Goal: Task Accomplishment & Management: Use online tool/utility

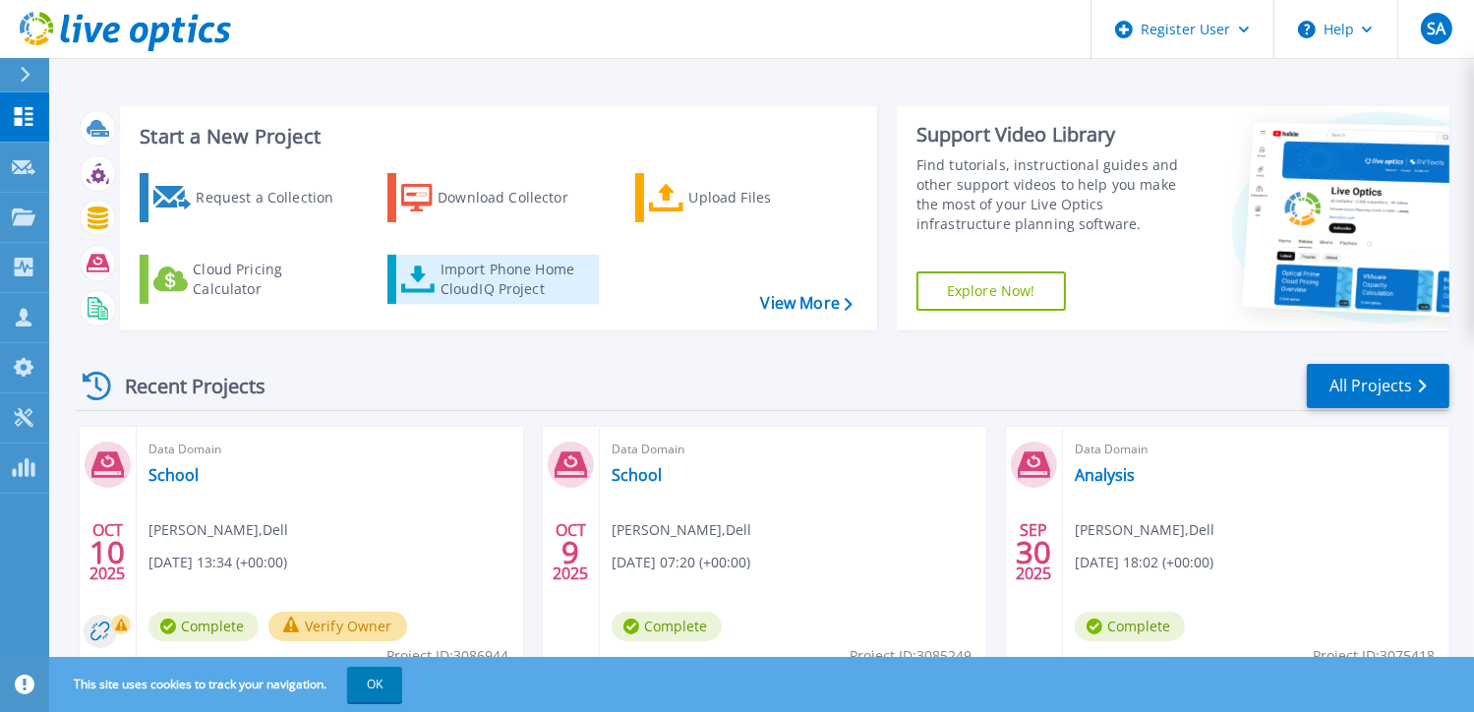
click at [511, 285] on div "Import Phone Home CloudIQ Project" at bounding box center [517, 279] width 153 height 39
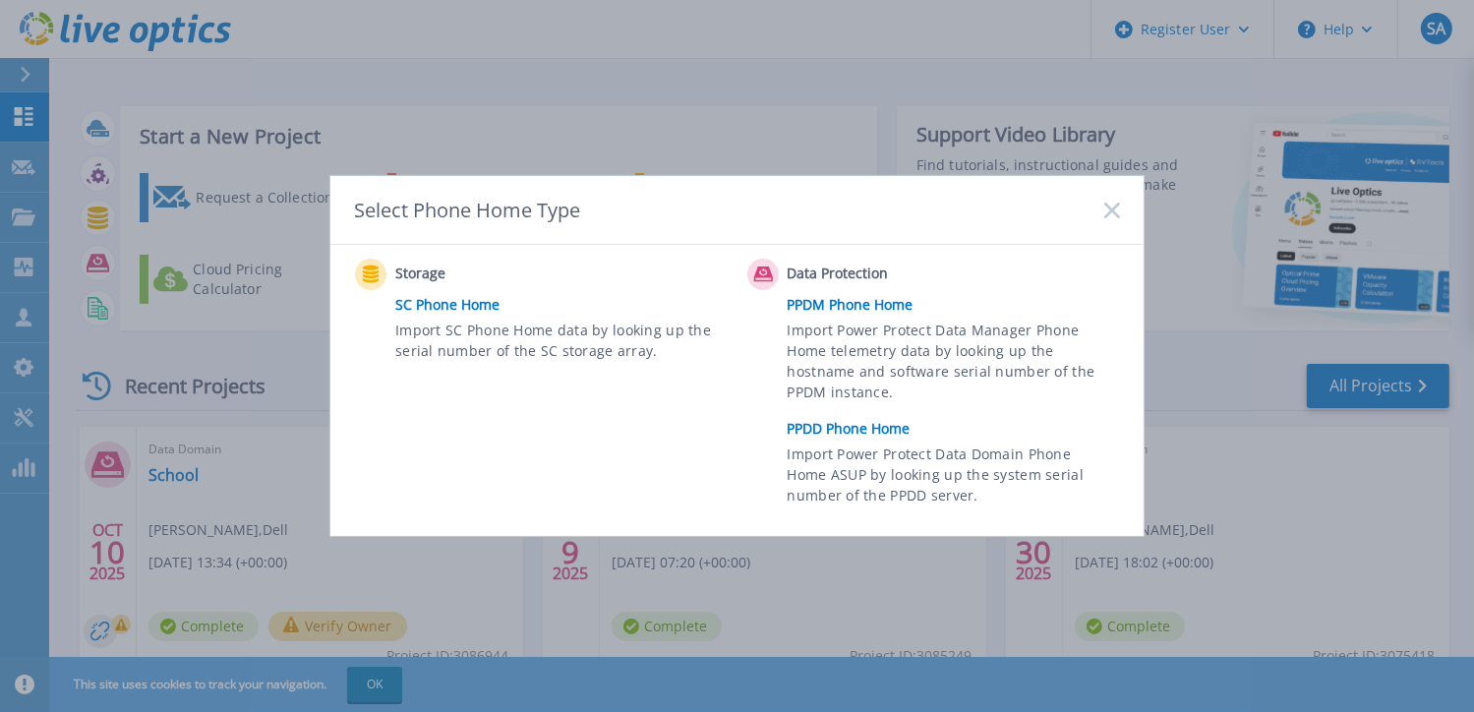
click at [851, 432] on link "PPDD Phone Home" at bounding box center [959, 428] width 342 height 29
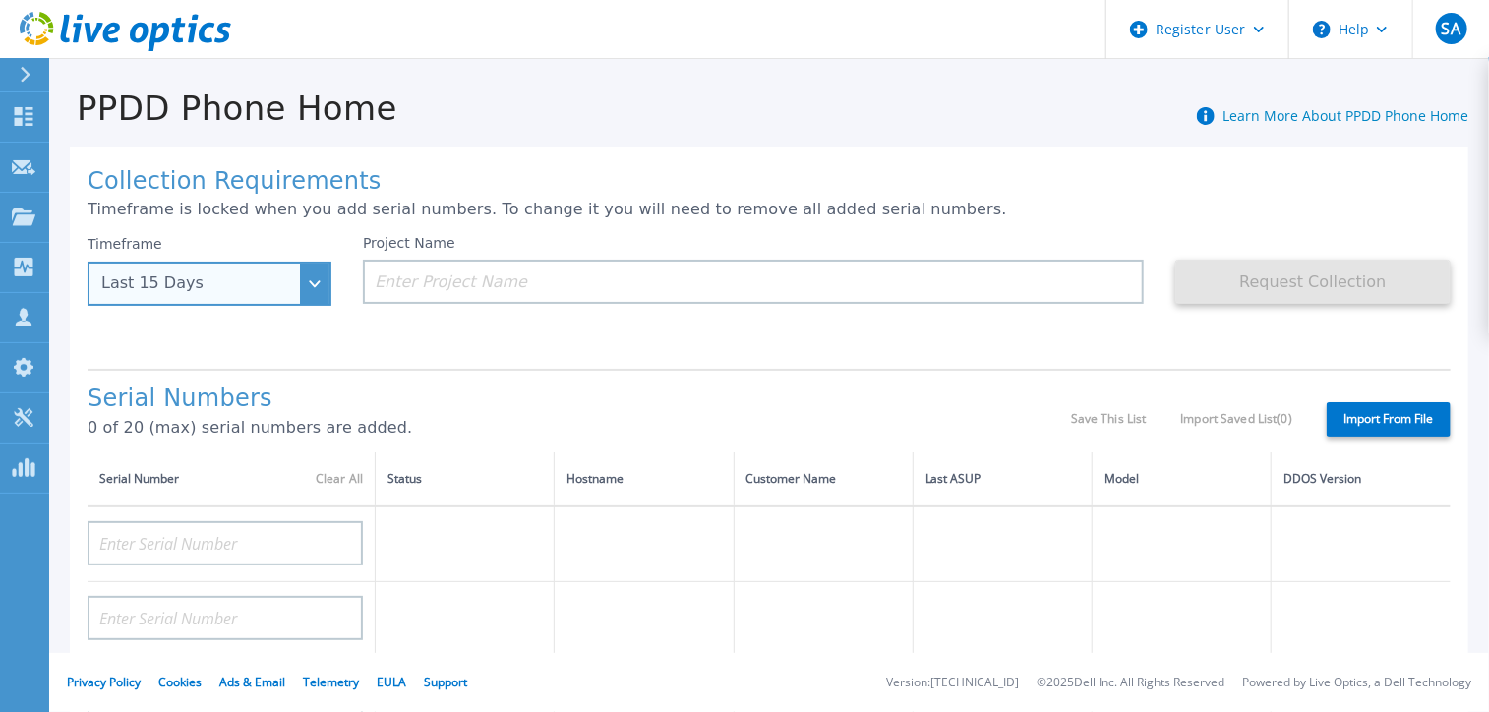
click at [307, 282] on div "Last 15 Days" at bounding box center [210, 284] width 244 height 44
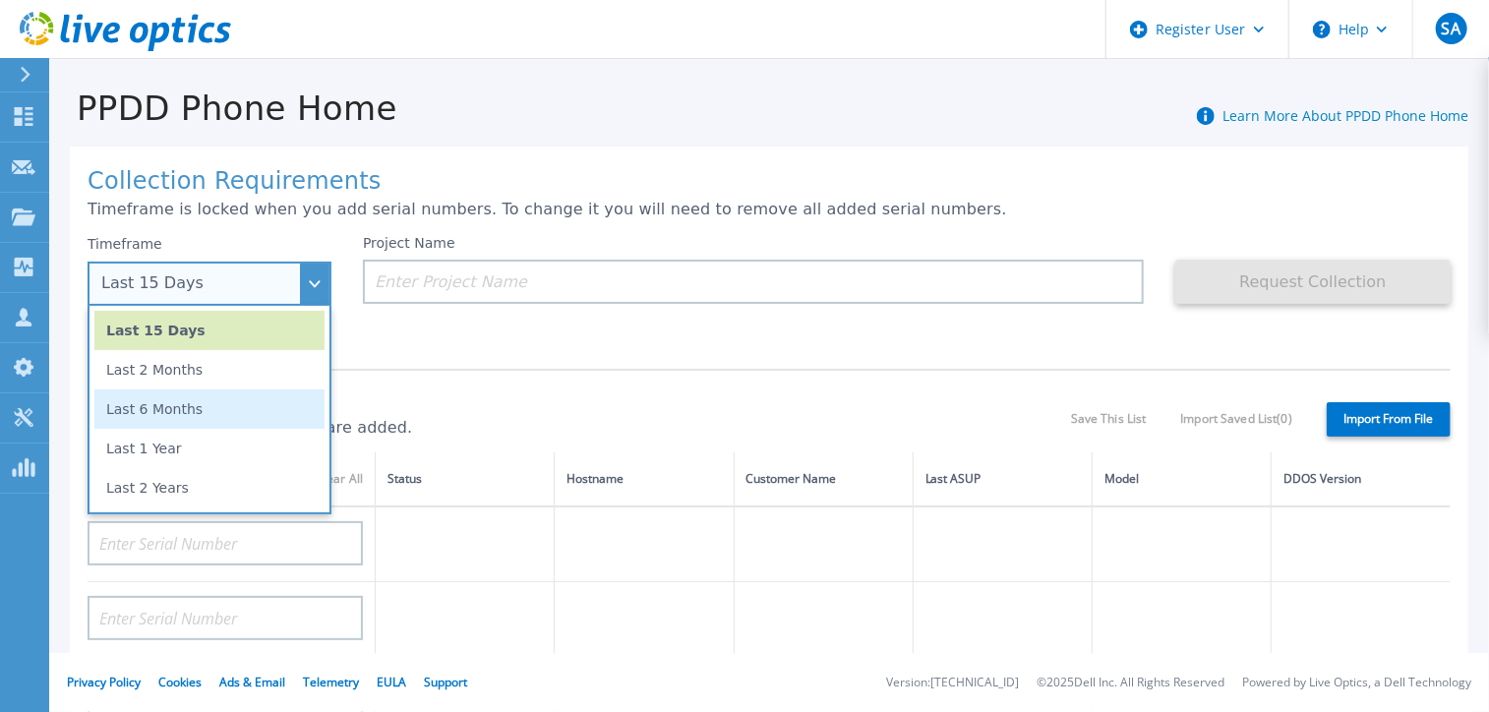
click at [166, 410] on li "Last 6 Months" at bounding box center [209, 408] width 230 height 39
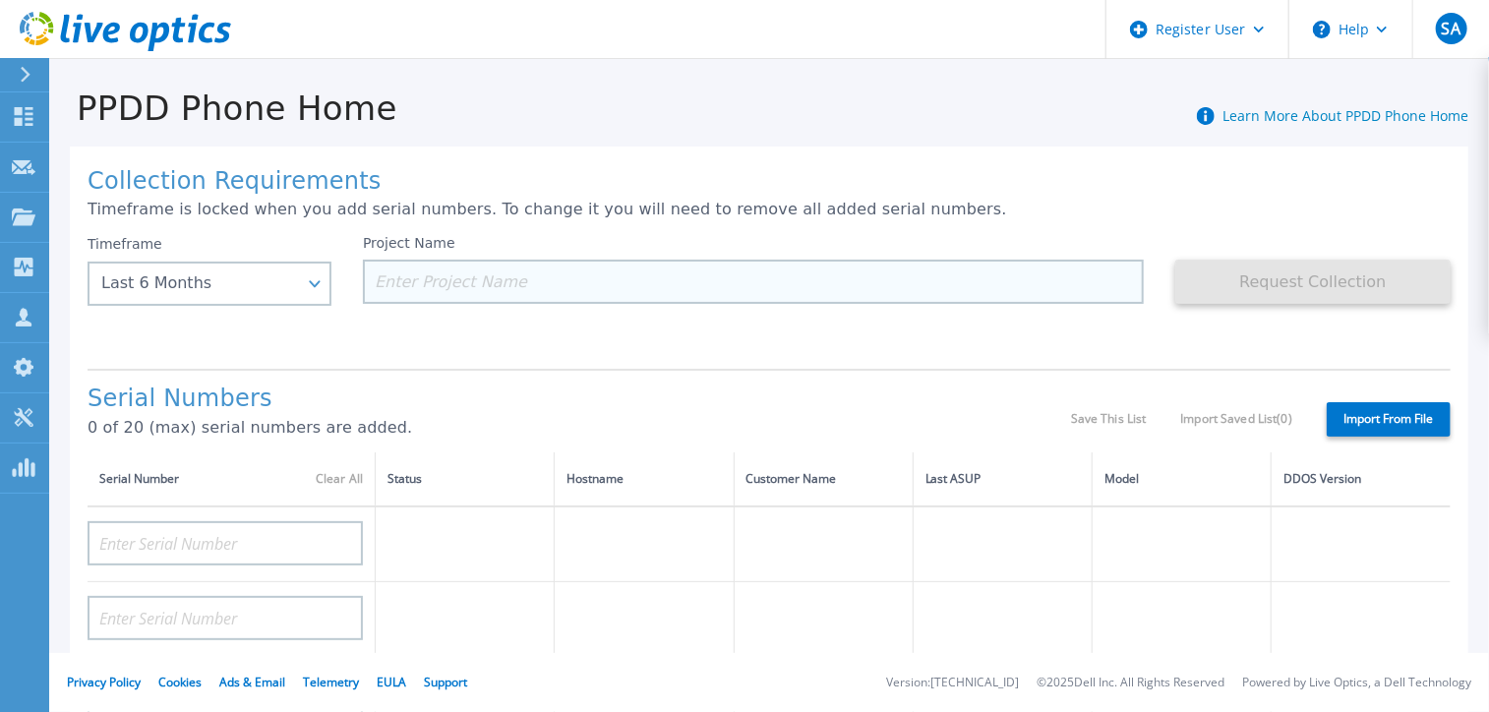
click at [445, 279] on input at bounding box center [753, 282] width 781 height 44
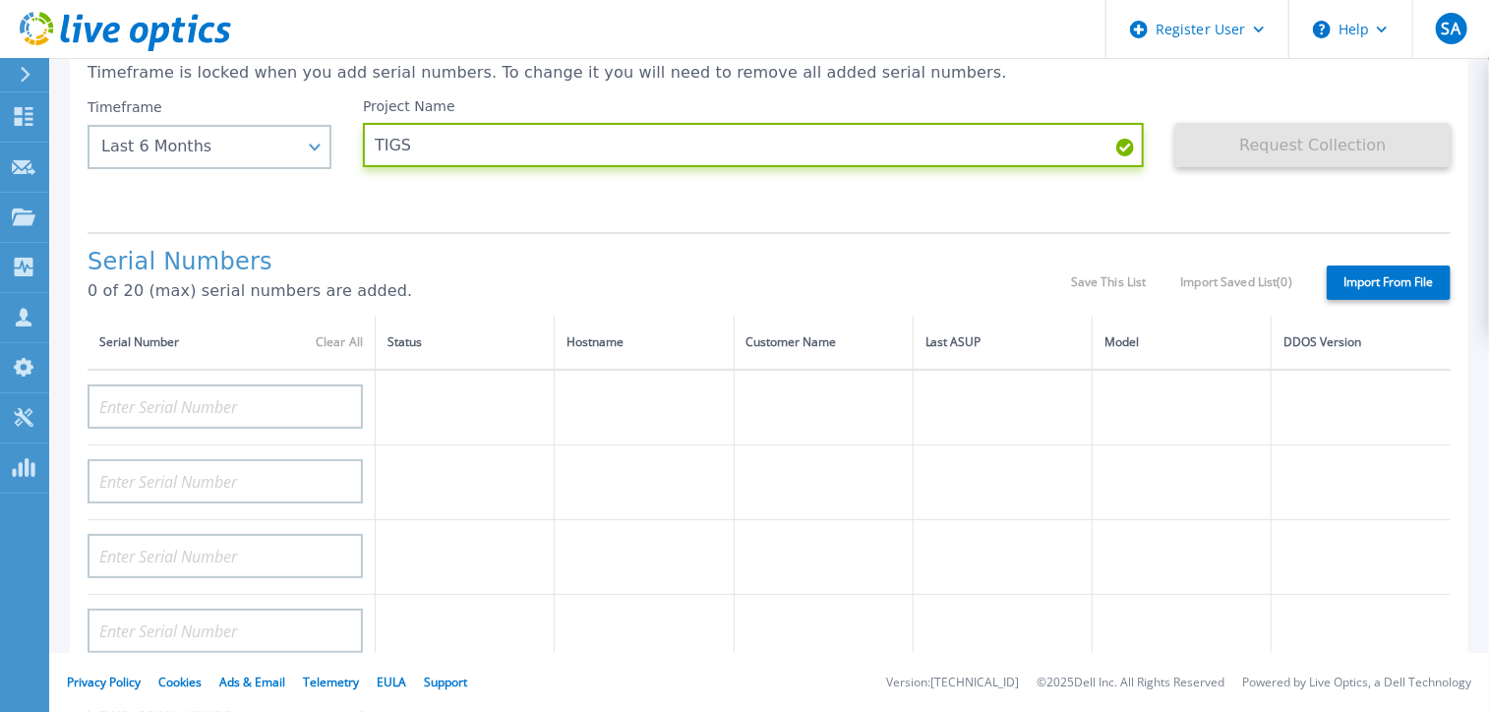
scroll to position [140, 0]
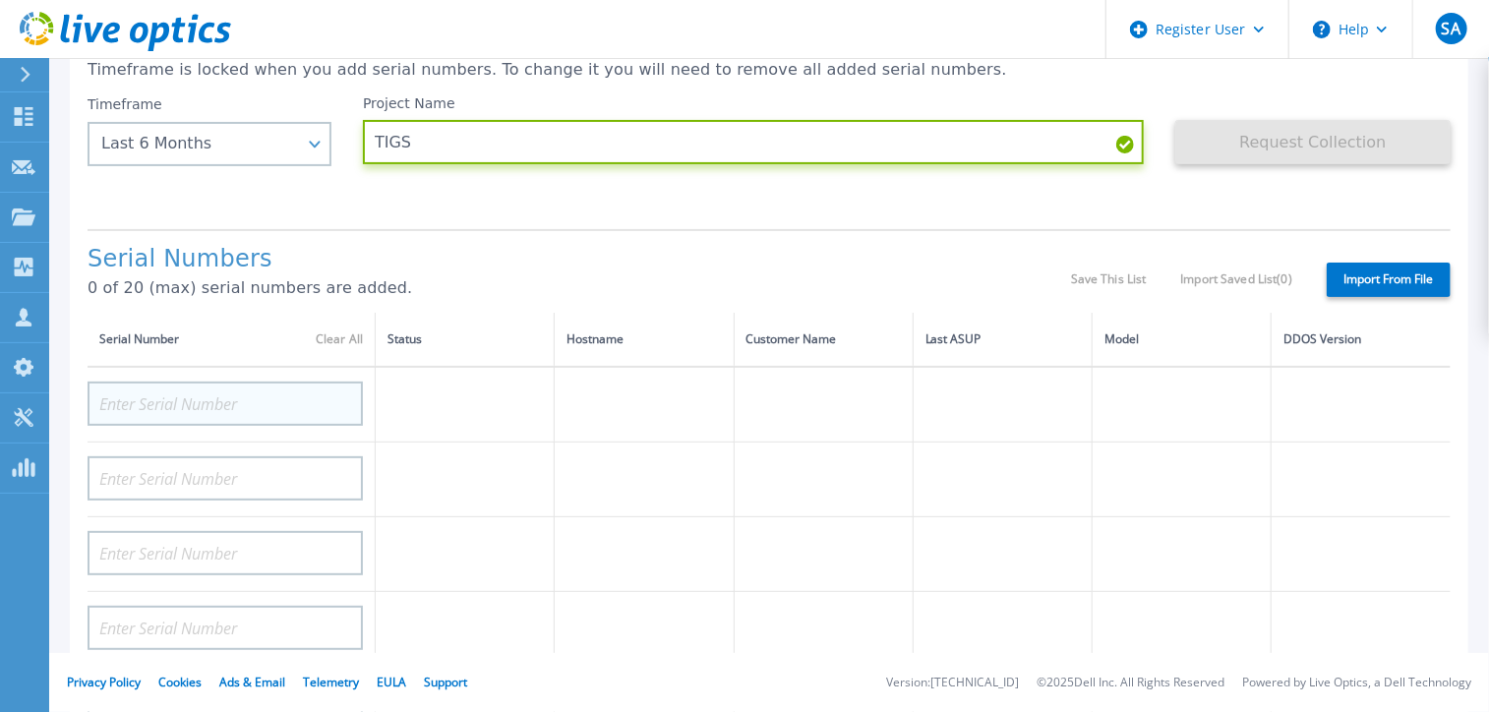
type input "TIGS"
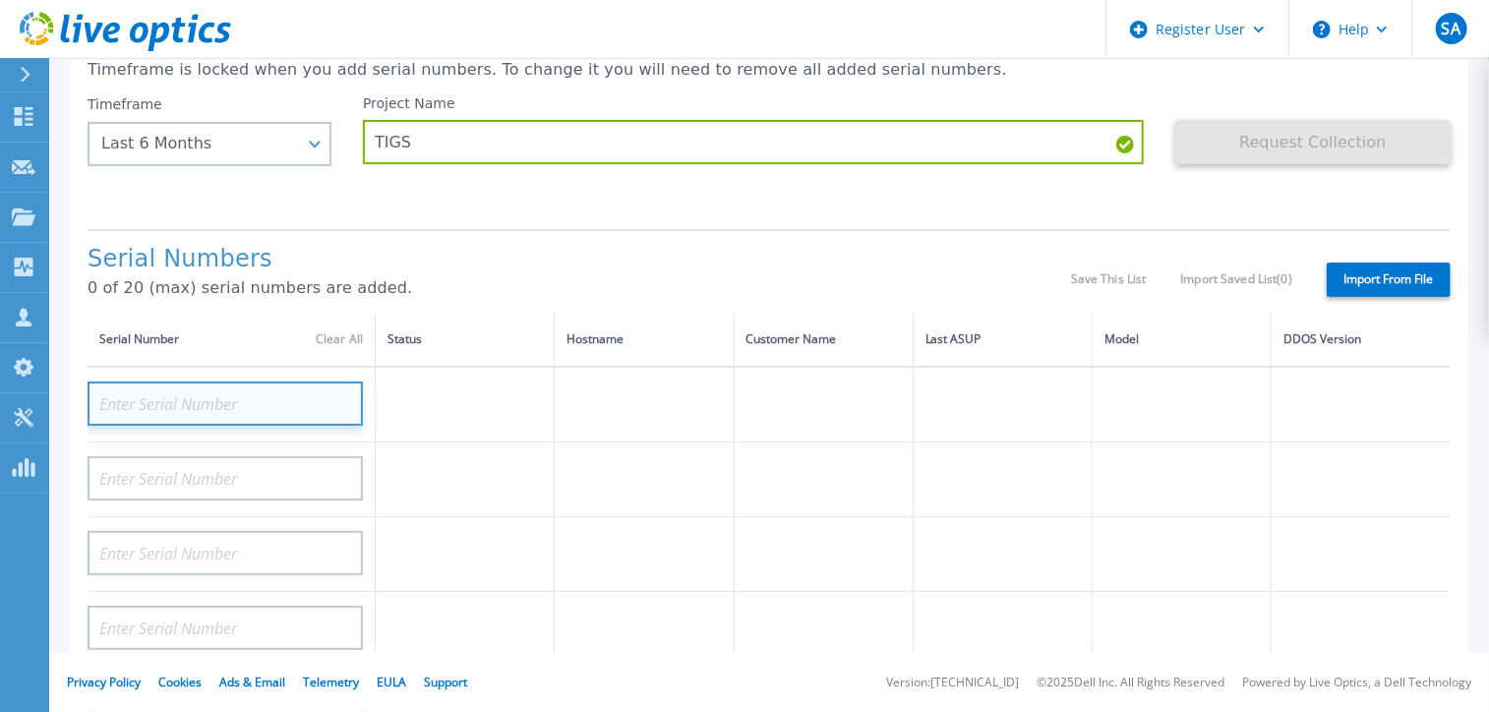
click at [208, 395] on input at bounding box center [225, 404] width 275 height 44
paste input "AUDVHLR3NZDA7Y"
type input "AUDVHLR3NZDA7Y"
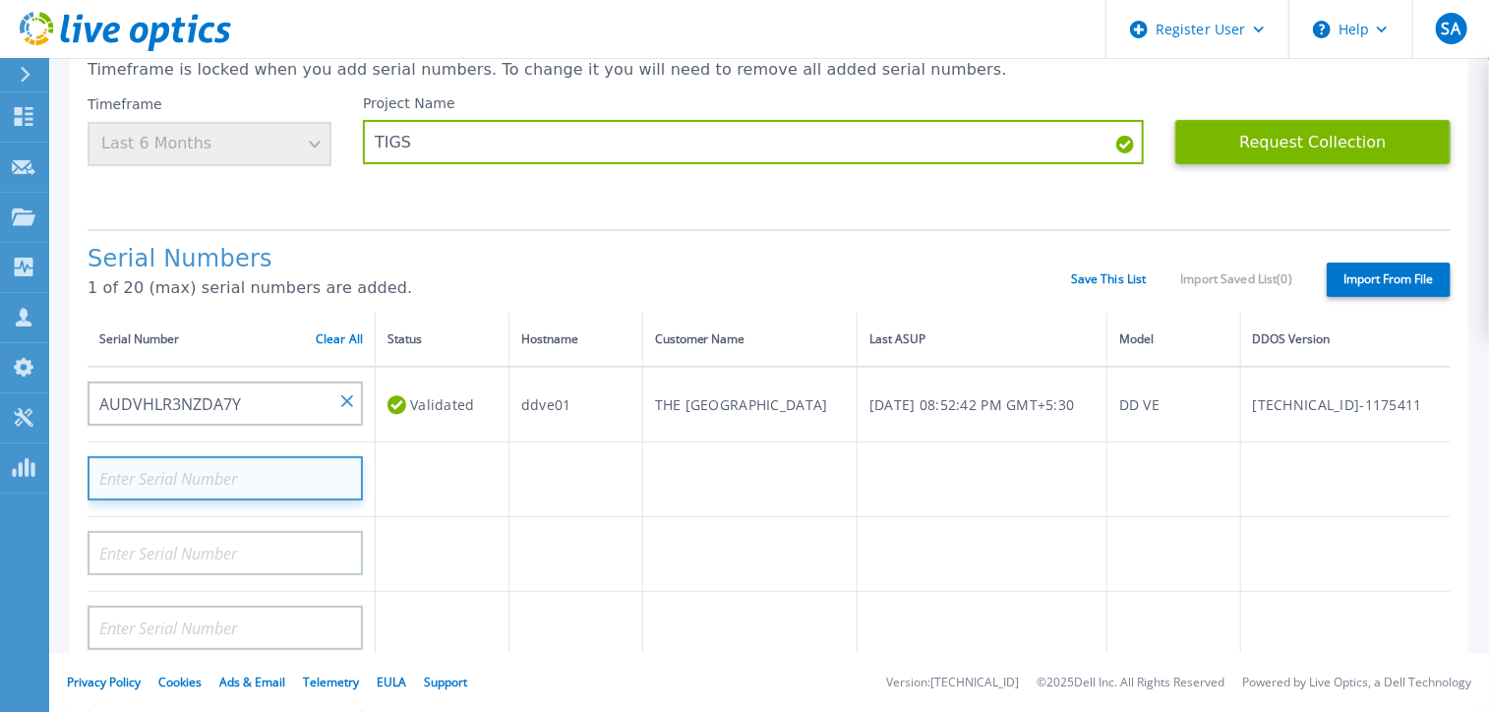
click at [230, 467] on input at bounding box center [225, 478] width 275 height 44
paste input "AUDV4CWAAGDA7Y"
type input "AUDV4CWAAGDA7Y"
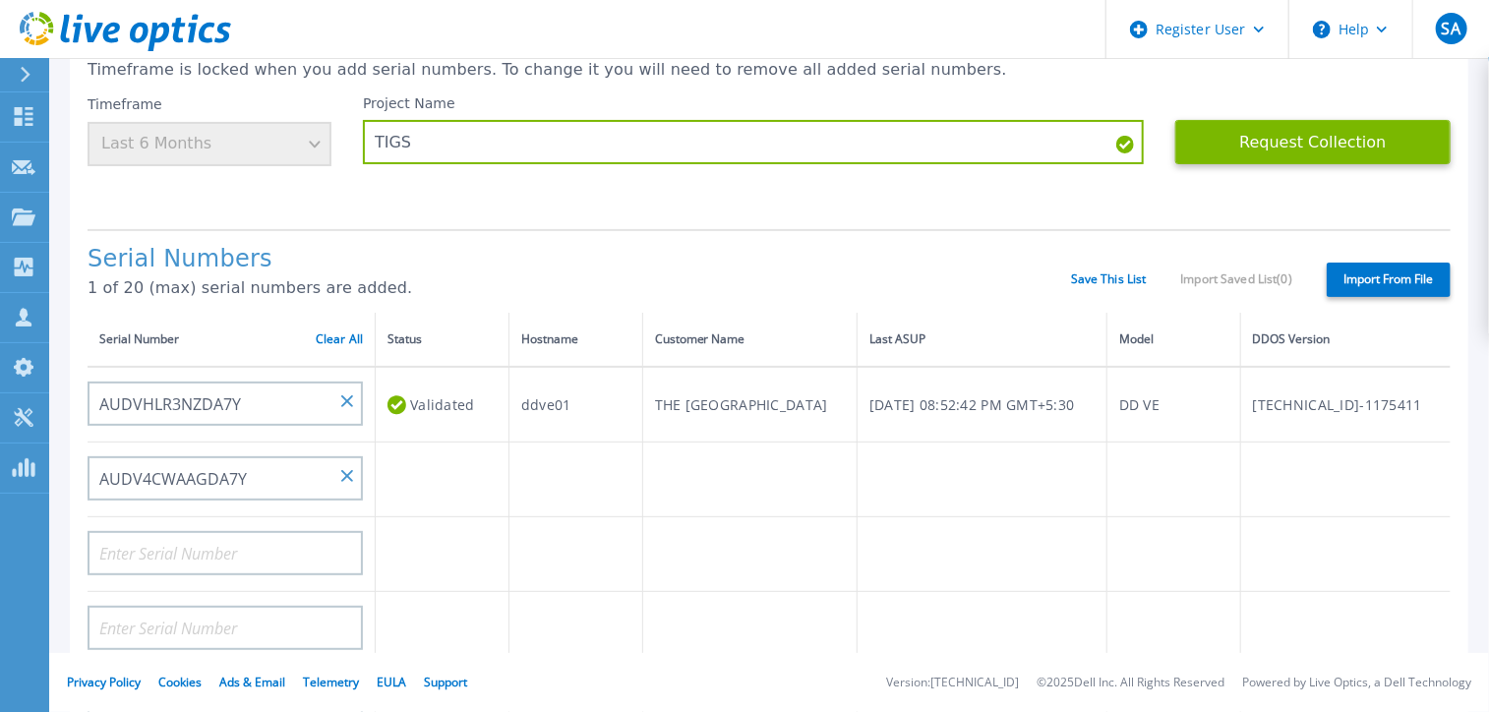
click at [474, 259] on h1 "Serial Numbers" at bounding box center [579, 260] width 983 height 28
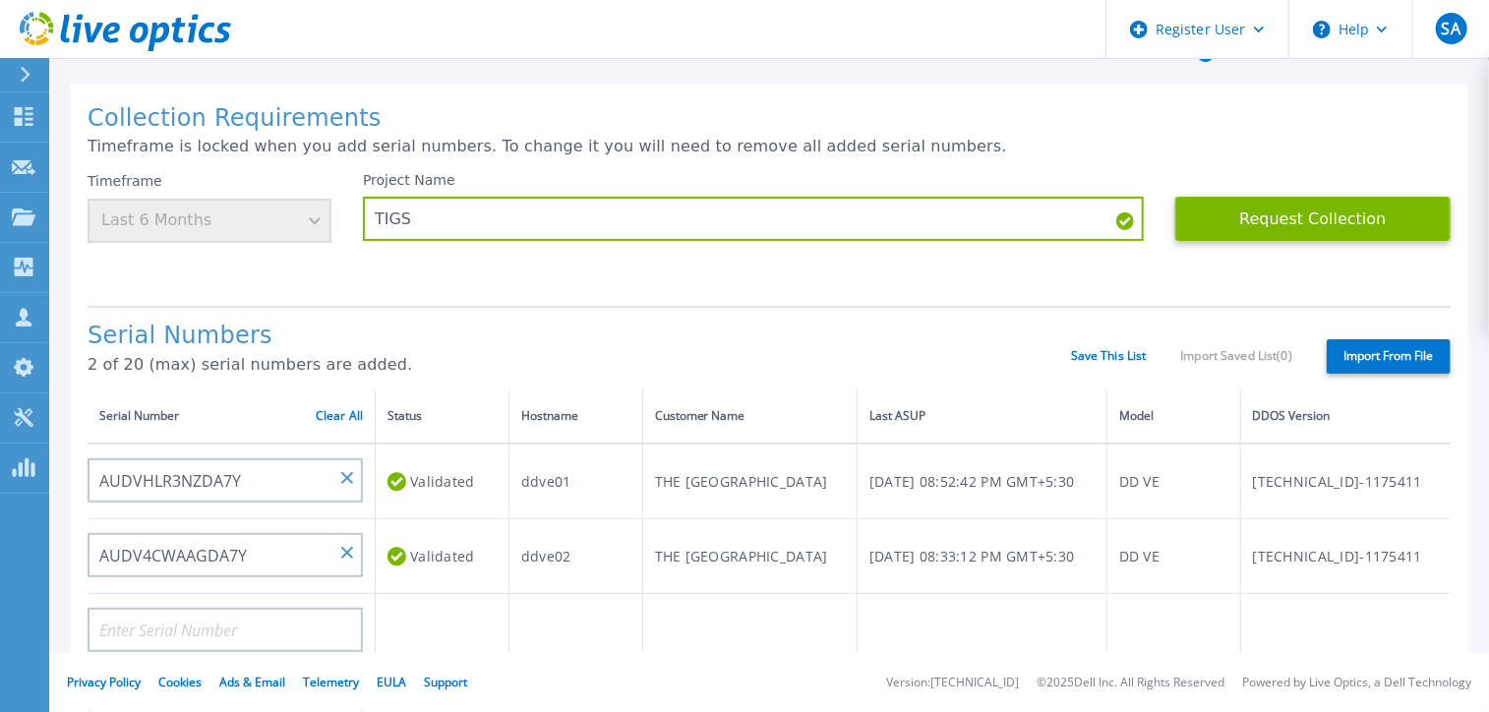
scroll to position [61, 0]
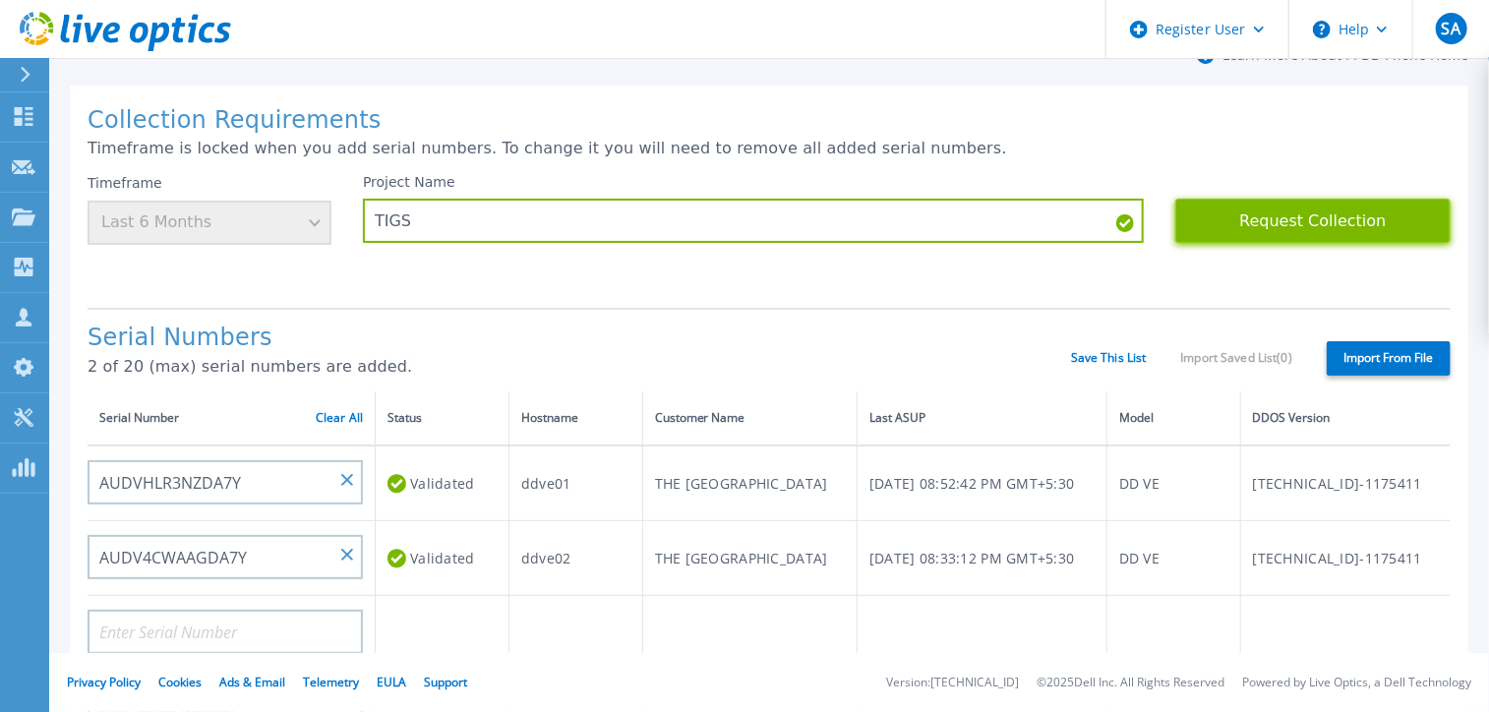
click at [1323, 211] on button "Request Collection" at bounding box center [1312, 221] width 275 height 44
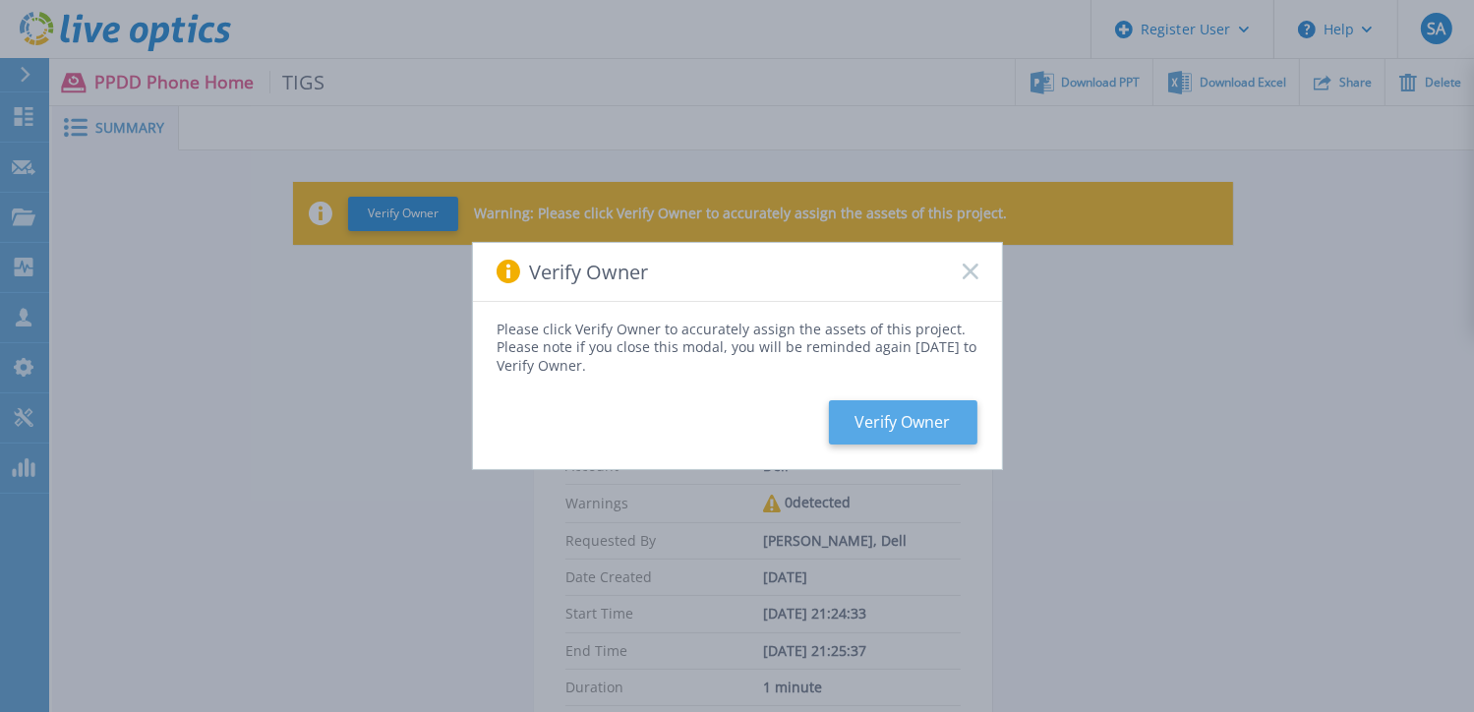
click at [904, 410] on button "Verify Owner" at bounding box center [903, 422] width 148 height 44
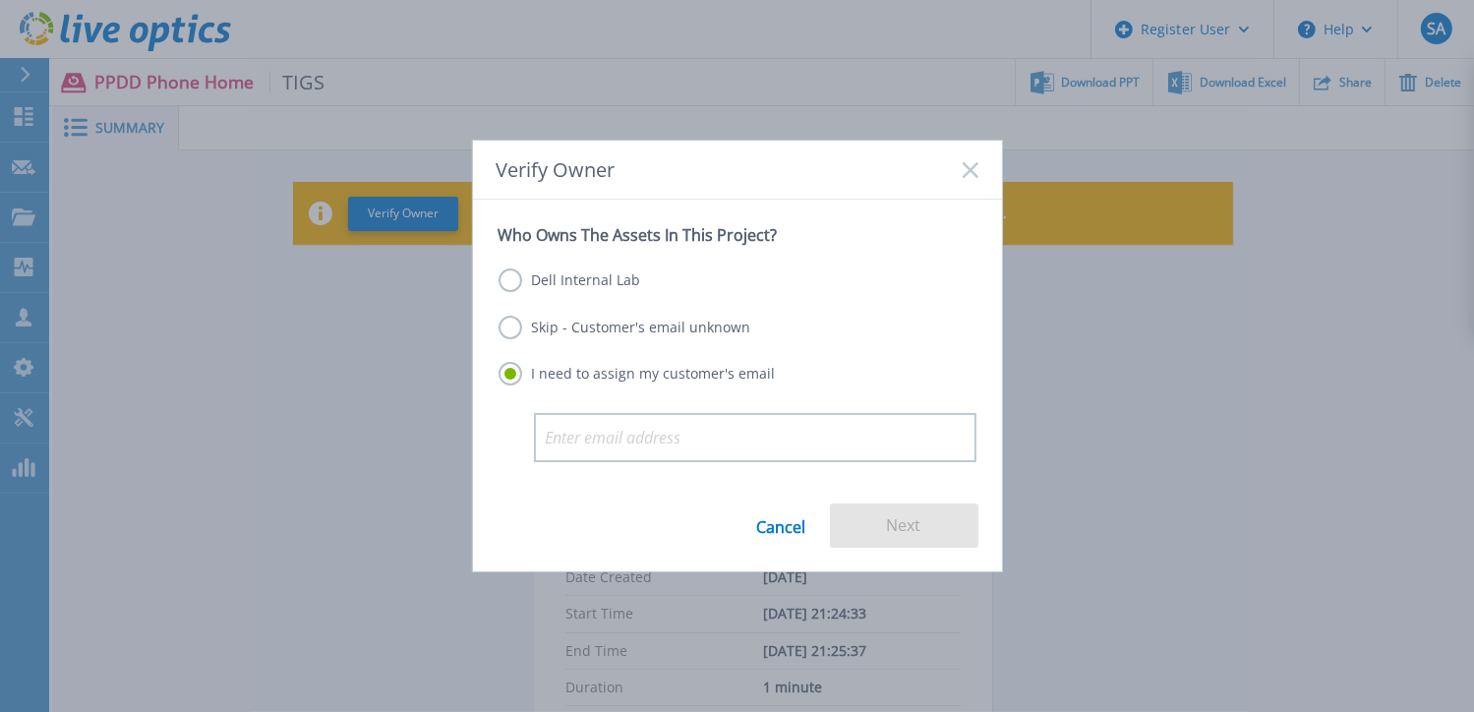
click at [510, 282] on label "Dell Internal Lab" at bounding box center [570, 280] width 143 height 24
click at [0, 0] on input "Dell Internal Lab" at bounding box center [0, 0] width 0 height 0
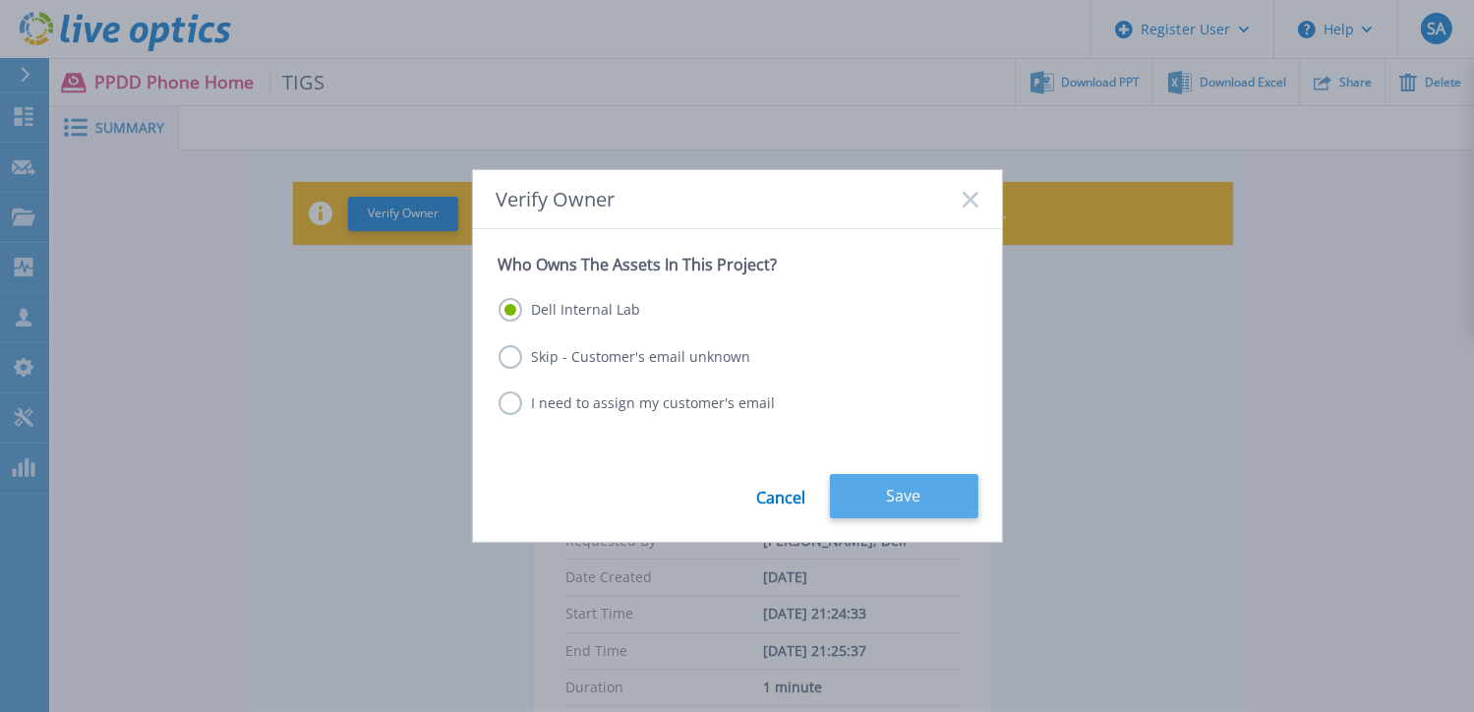
click at [909, 499] on button "Save" at bounding box center [904, 496] width 148 height 44
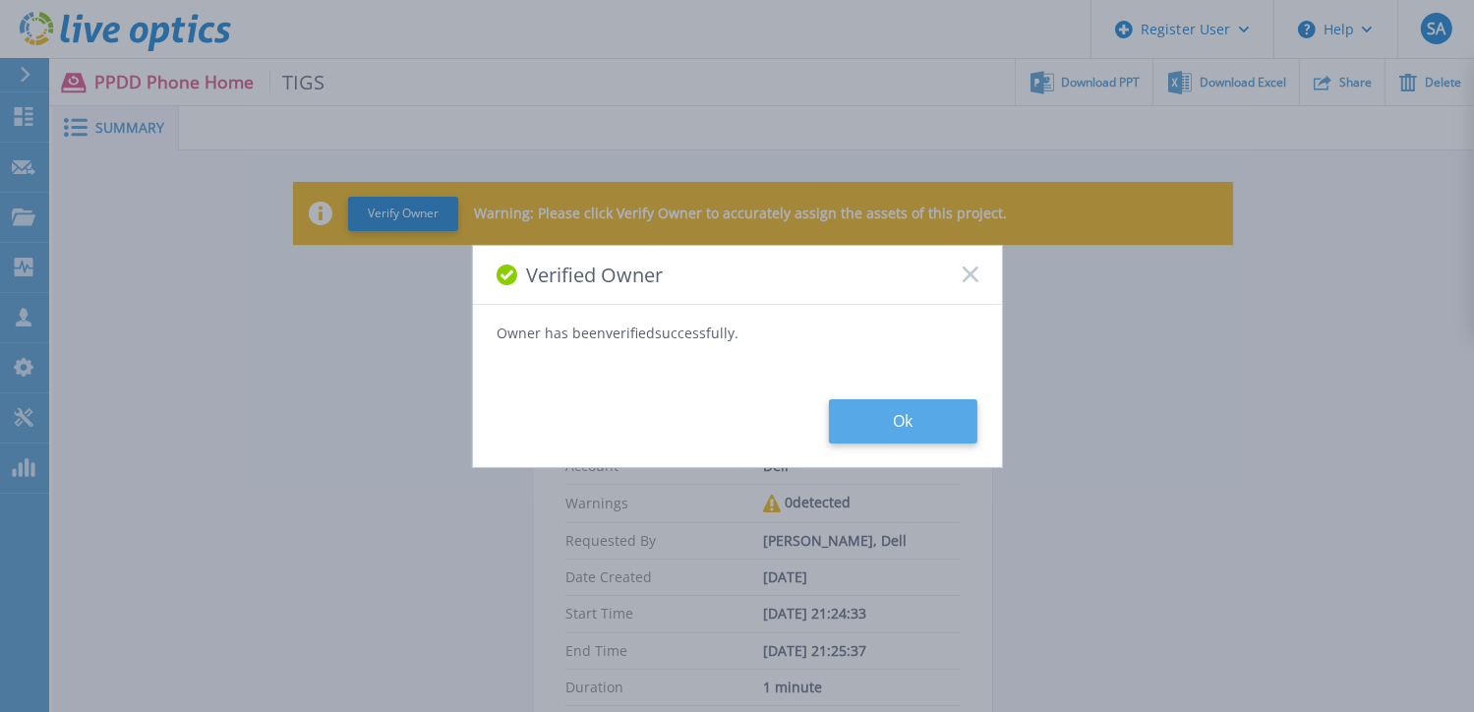
click at [916, 419] on button "Ok" at bounding box center [903, 421] width 148 height 44
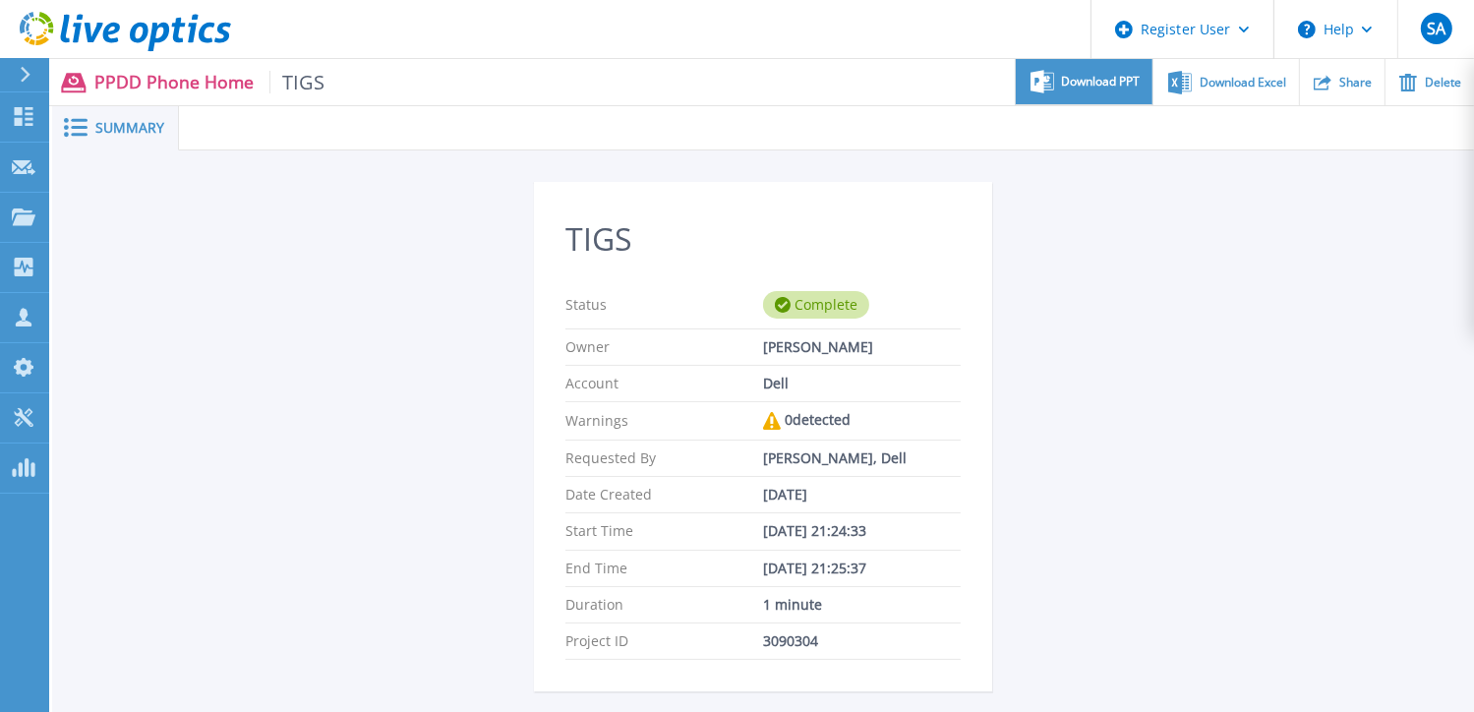
click at [1082, 86] on span "Download PPT" at bounding box center [1101, 82] width 79 height 12
click at [79, 29] on icon at bounding box center [78, 29] width 10 height 29
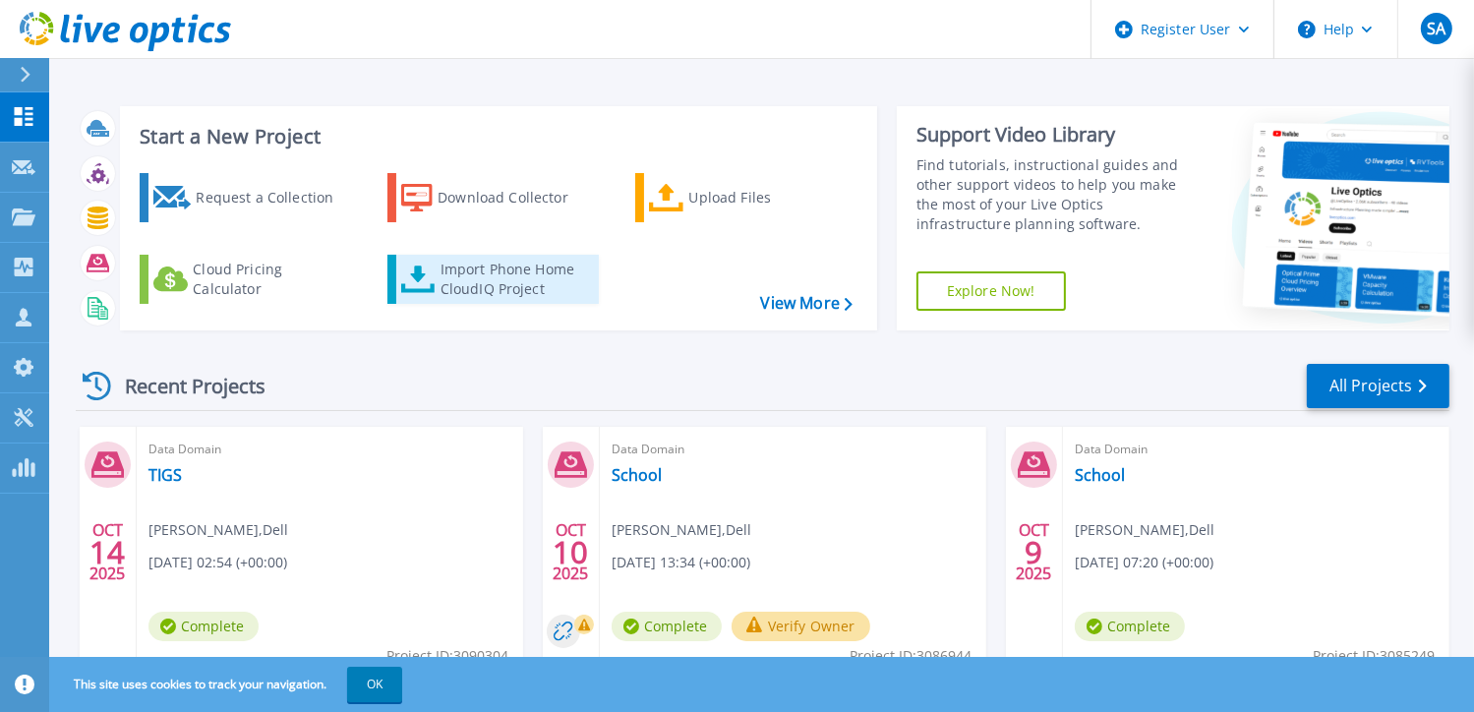
click at [479, 288] on div "Import Phone Home CloudIQ Project" at bounding box center [517, 279] width 153 height 39
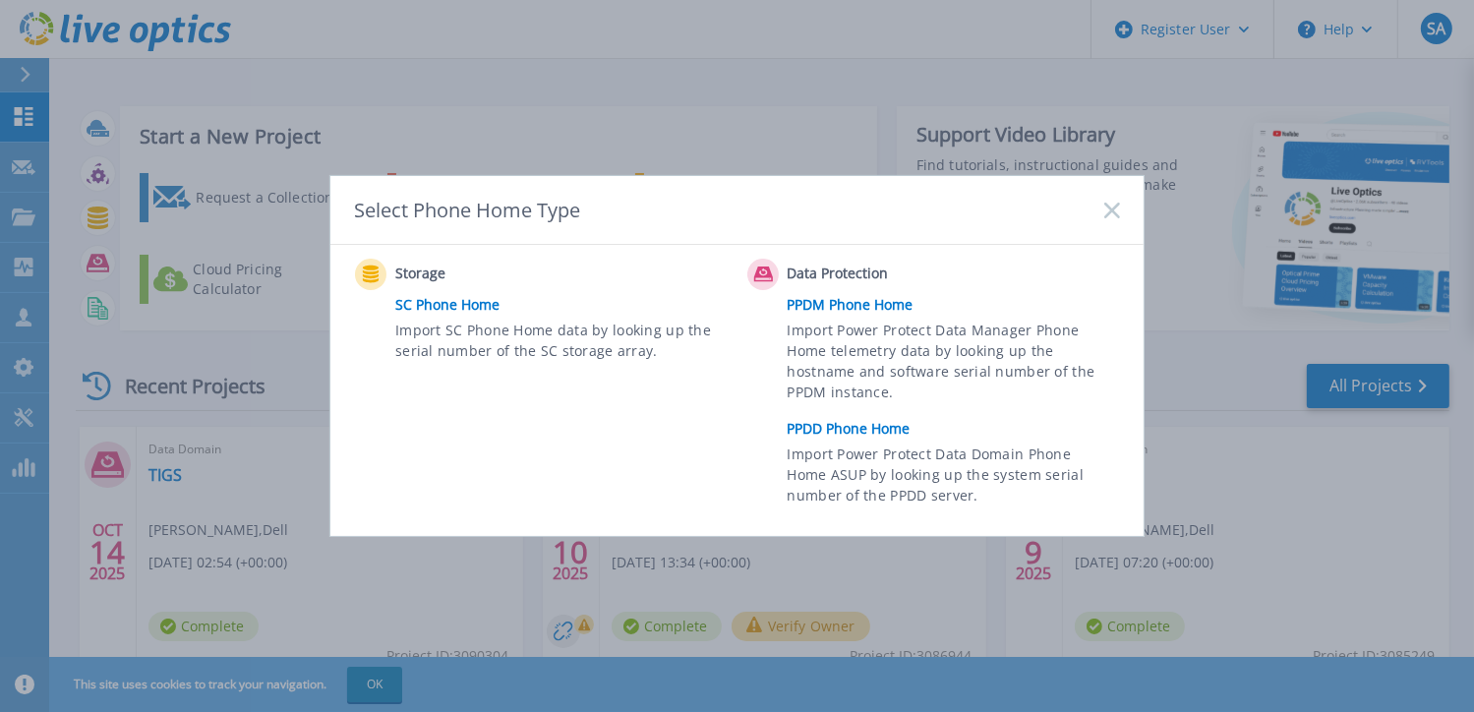
click at [824, 302] on link "PPDM Phone Home" at bounding box center [959, 304] width 342 height 29
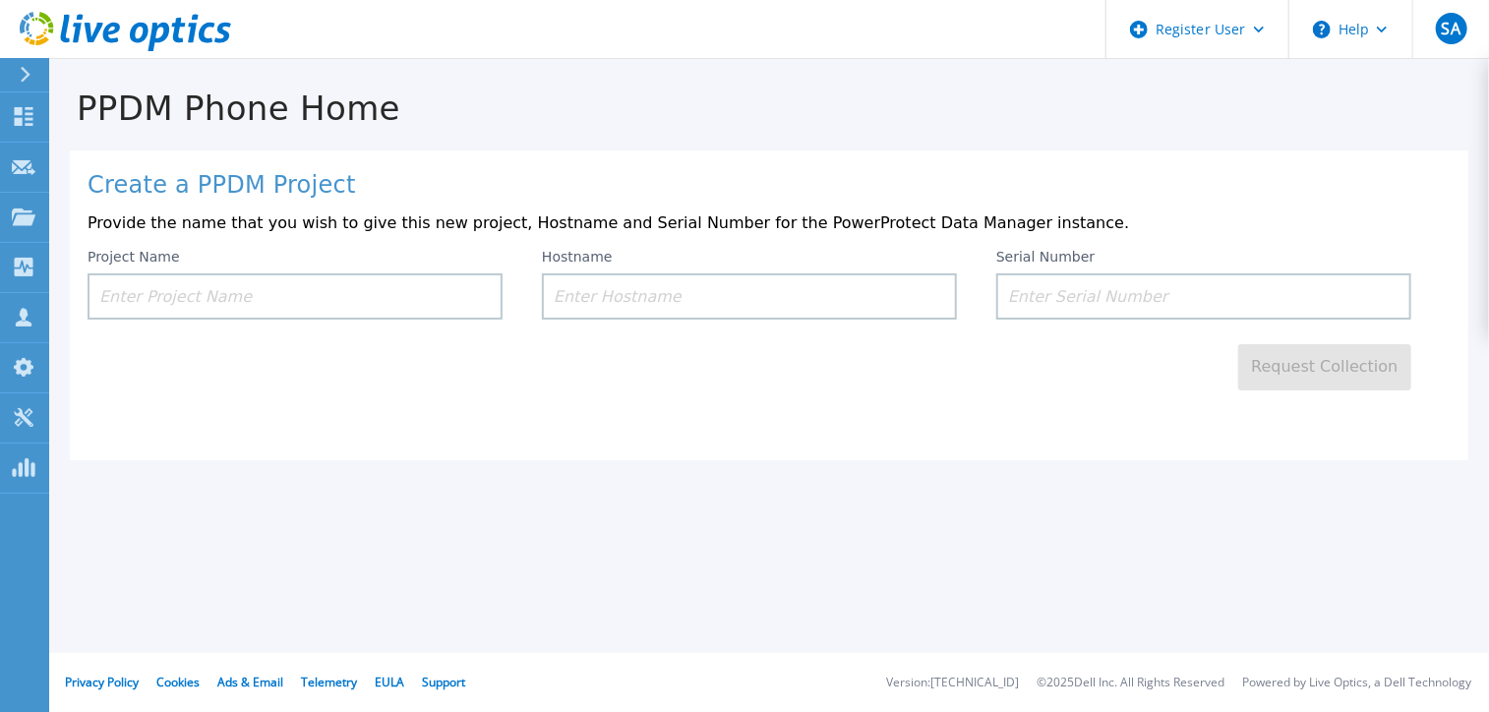
click at [340, 290] on input at bounding box center [295, 296] width 415 height 46
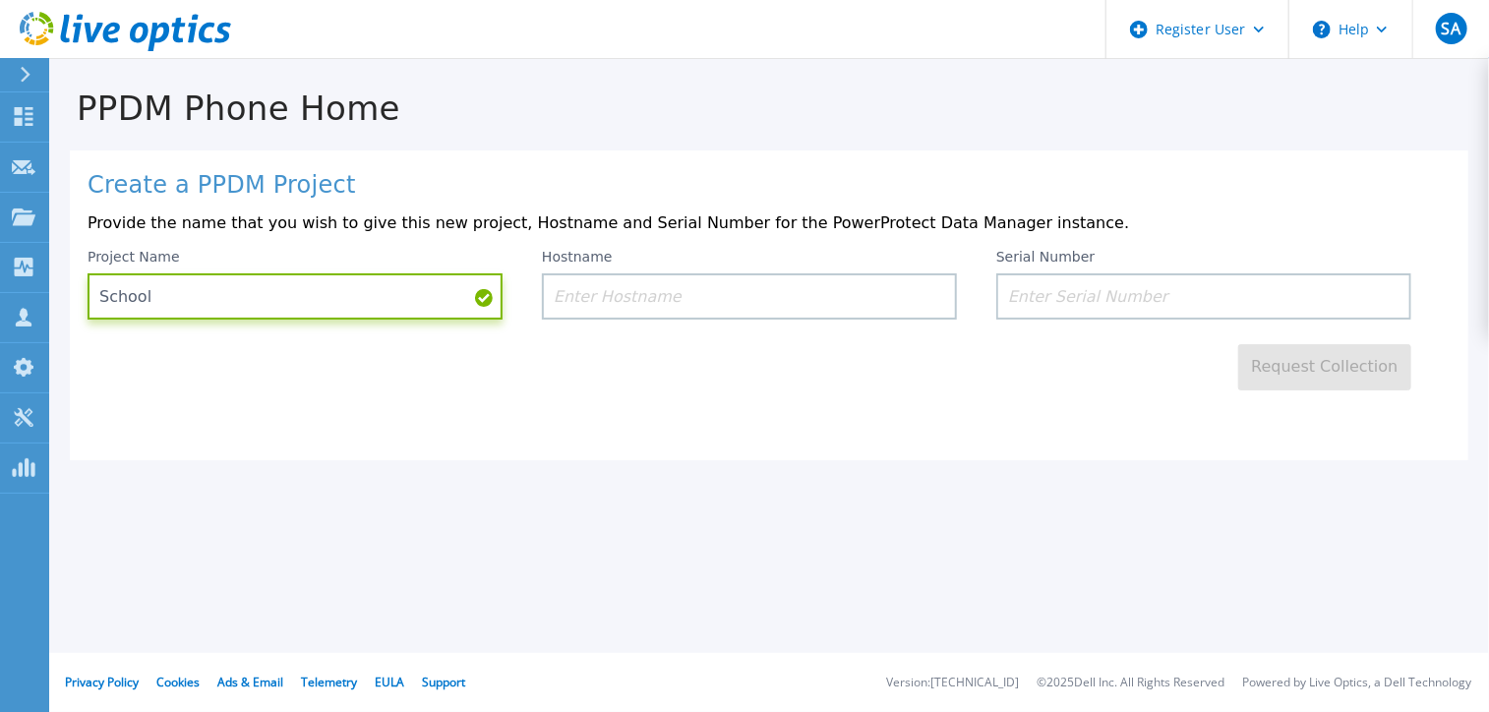
type input "School"
click at [1055, 289] on input at bounding box center [1203, 296] width 415 height 46
paste input "ELMPPD0622PQVR"
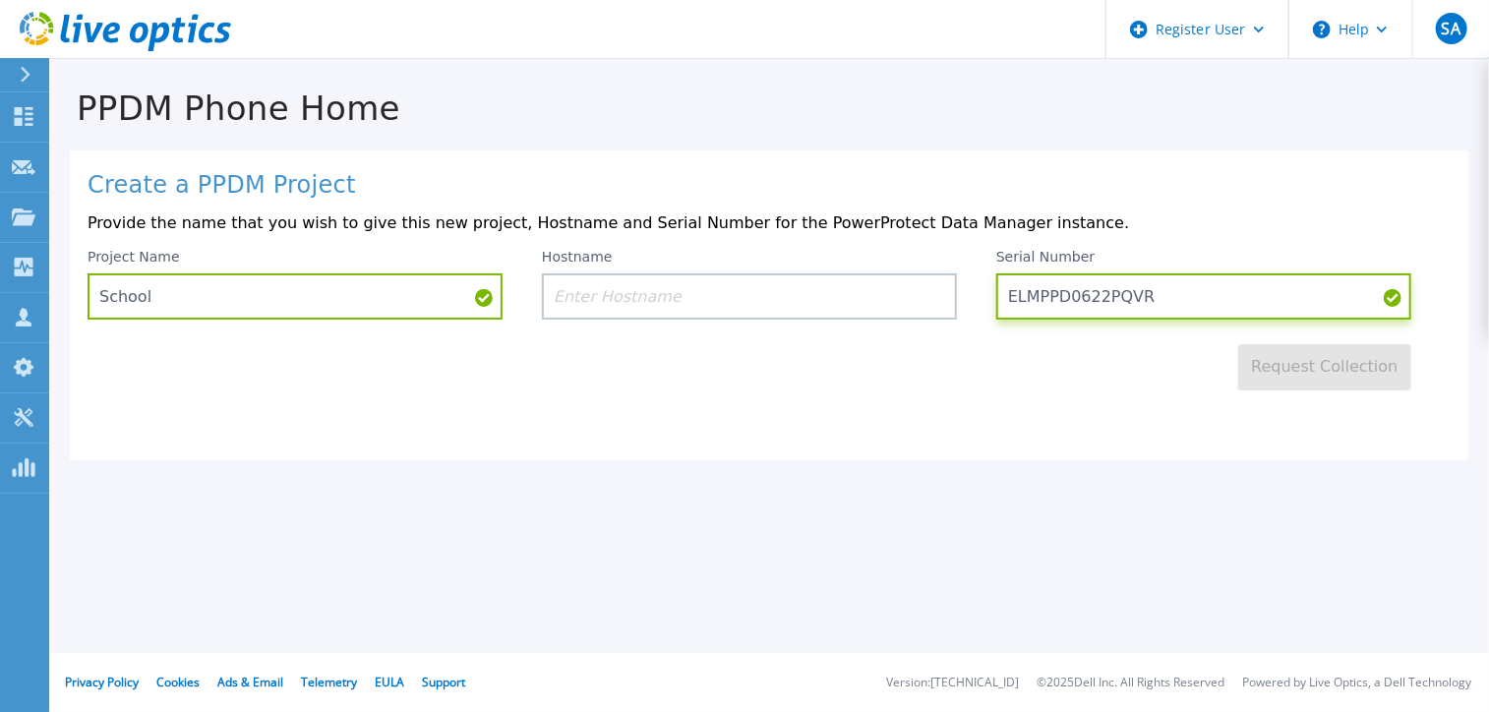
type input "ELMPPD0622PQVR"
click at [711, 301] on input at bounding box center [749, 296] width 415 height 46
paste input "Ppdm01"
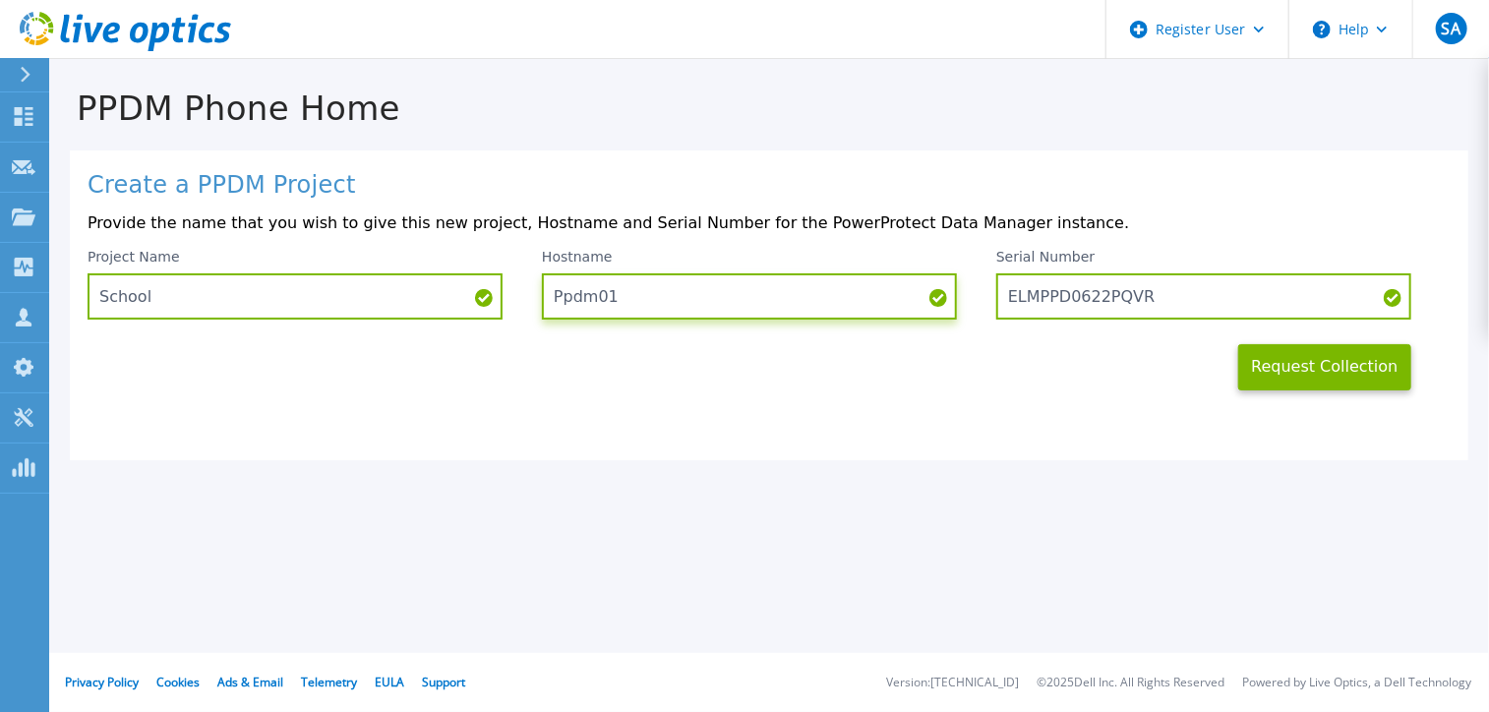
type input "Ppdm01"
click at [902, 416] on div "Create a PPDM Project Provide the name that you wish to give this new project, …" at bounding box center [769, 305] width 1398 height 310
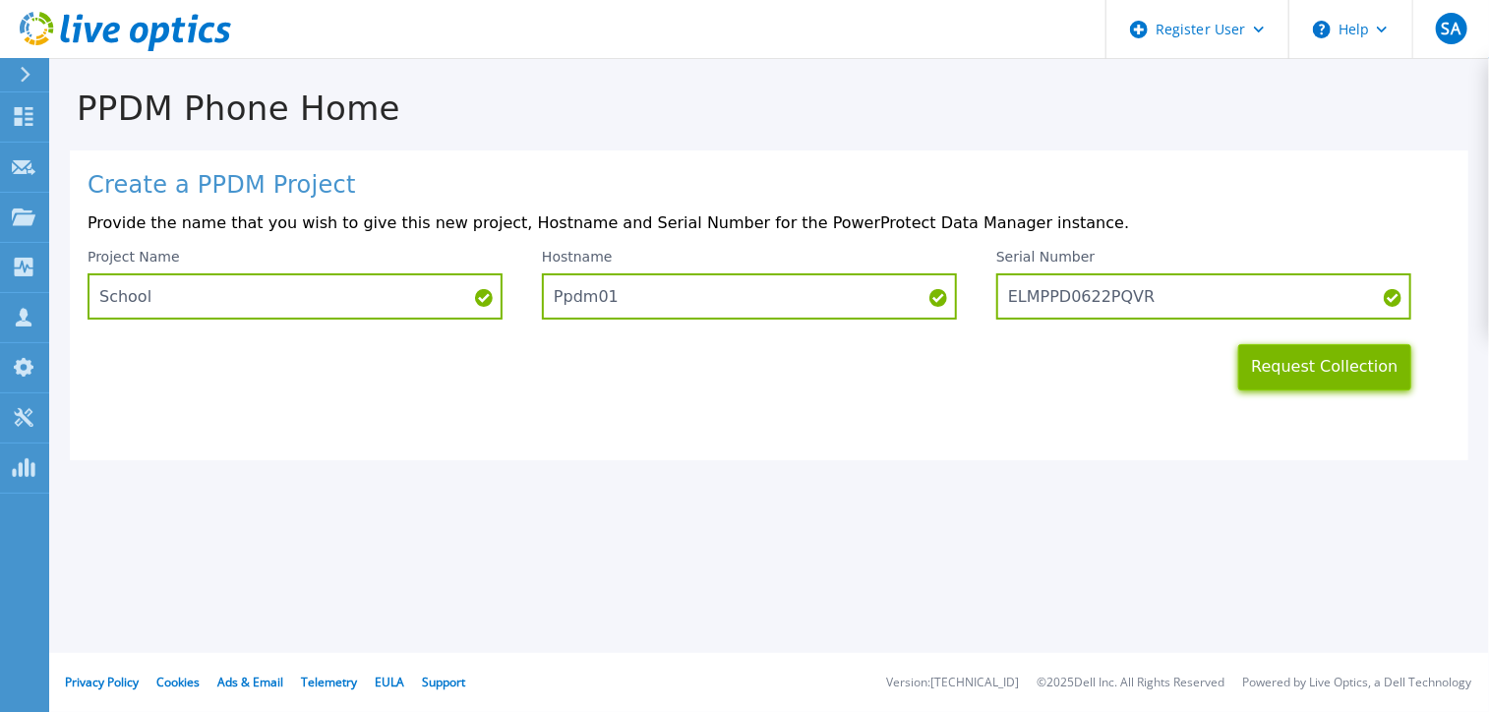
click at [1339, 353] on button "Request Collection" at bounding box center [1324, 367] width 173 height 46
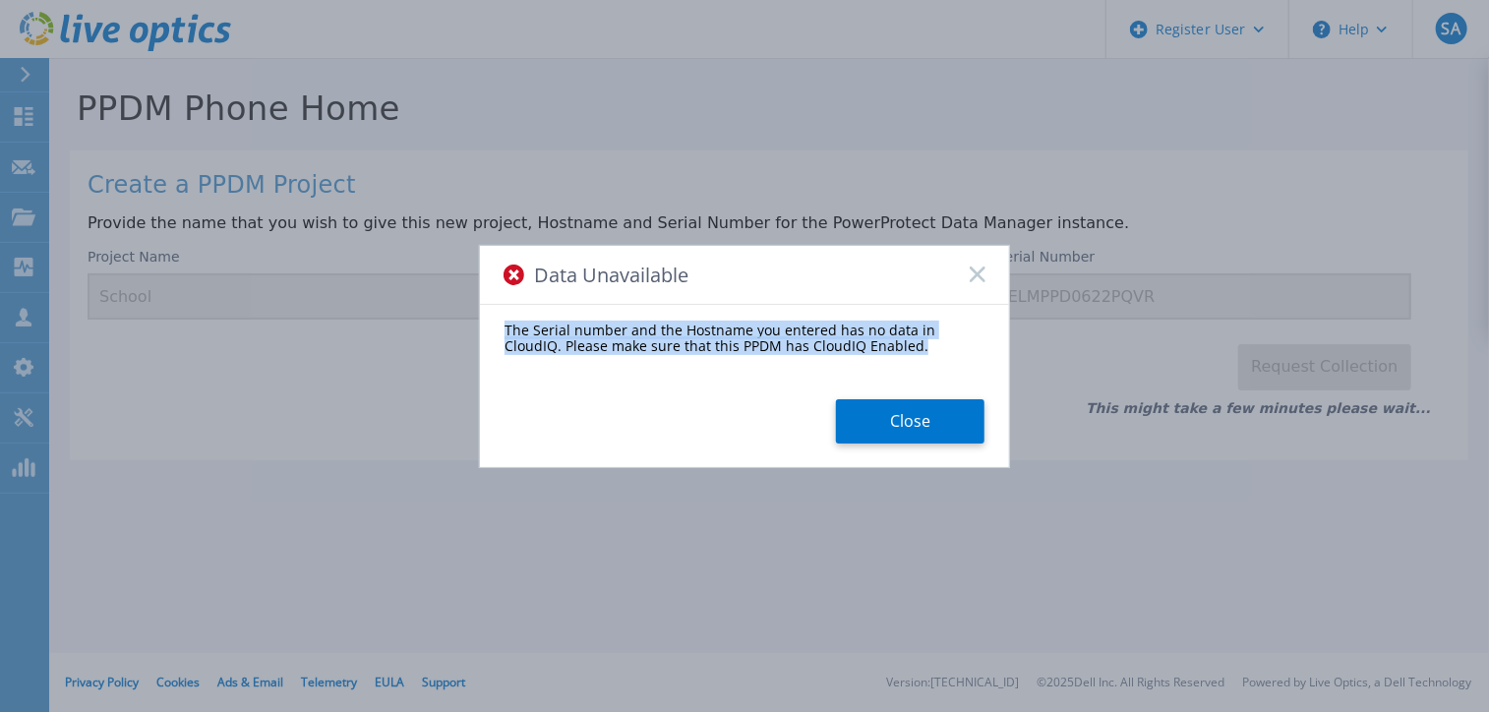
drag, startPoint x: 860, startPoint y: 349, endPoint x: 503, endPoint y: 329, distance: 357.5
click at [503, 329] on div "The Serial number and the Hostname you entered has no data in CloudIQ. Please m…" at bounding box center [744, 383] width 529 height 121
copy div "The Serial number and the Hostname you entered has no data in CloudIQ. Please m…"
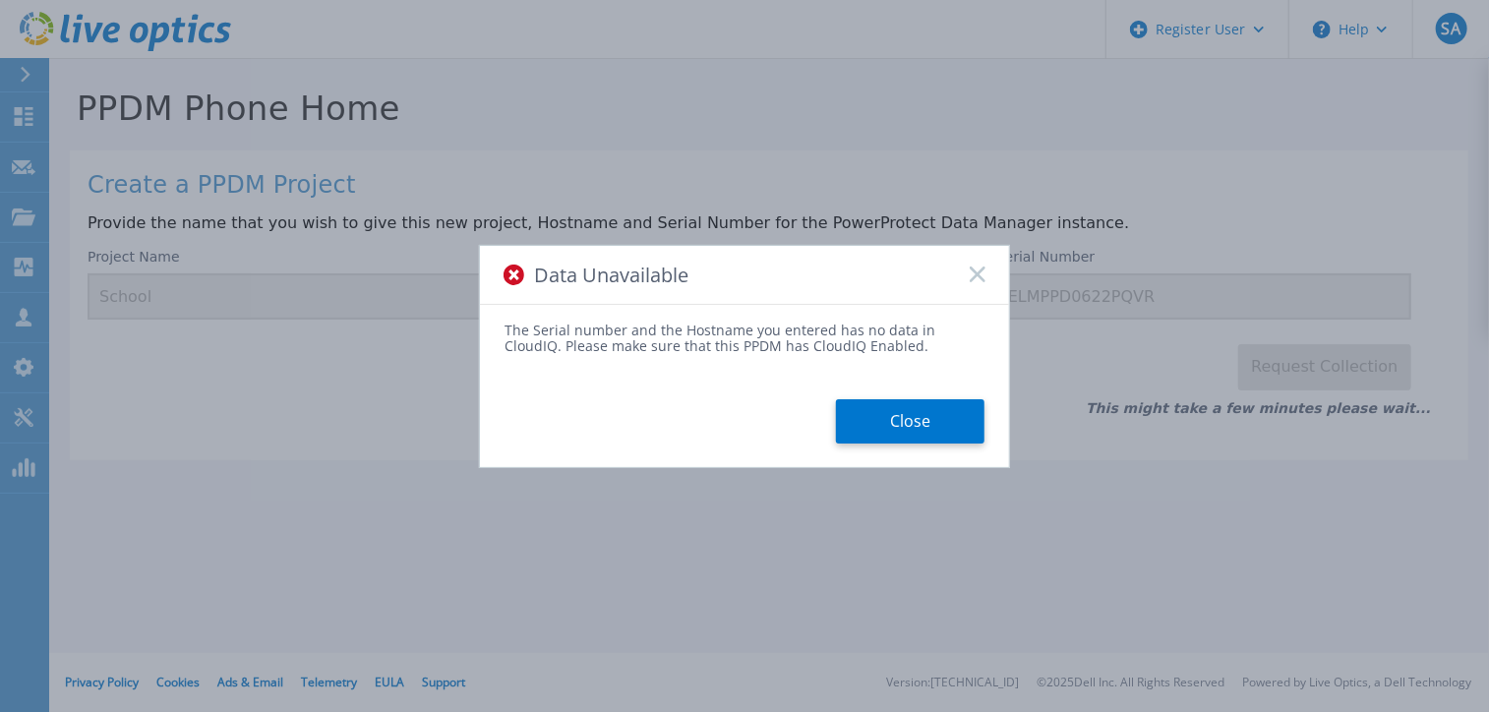
click at [761, 381] on div "The Serial number and the Hostname you entered has no data in CloudIQ. Please m…" at bounding box center [744, 383] width 529 height 121
click at [876, 421] on button "Close" at bounding box center [910, 421] width 148 height 44
